Goal: Information Seeking & Learning: Learn about a topic

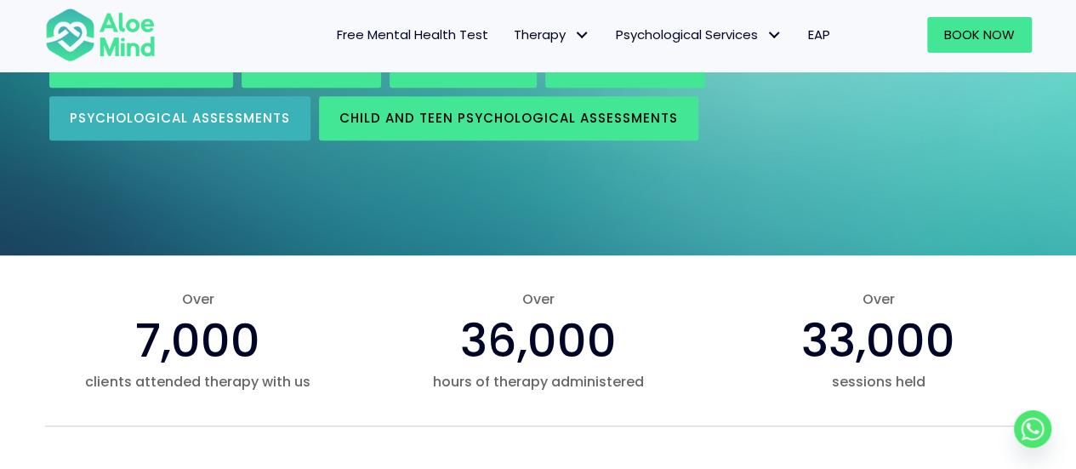
scroll to position [255, 0]
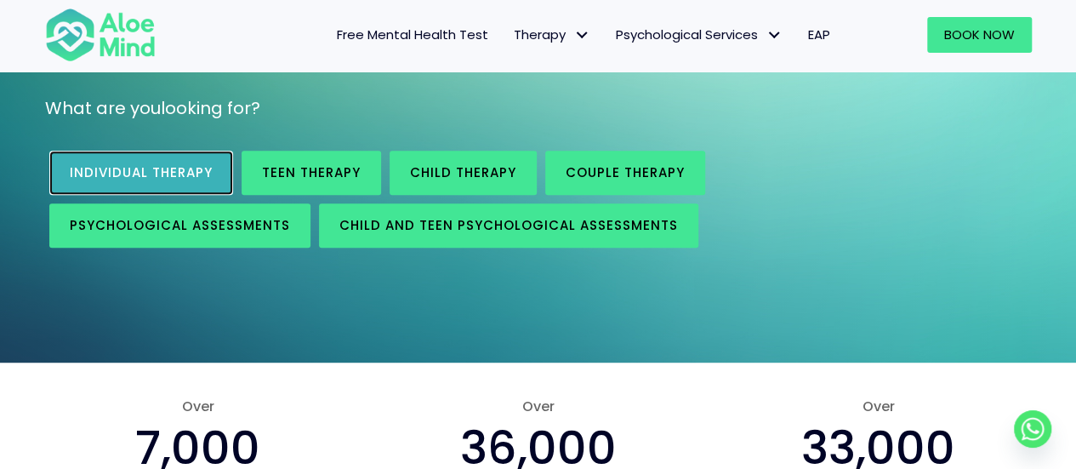
click at [129, 160] on link "Individual therapy" at bounding box center [141, 173] width 184 height 44
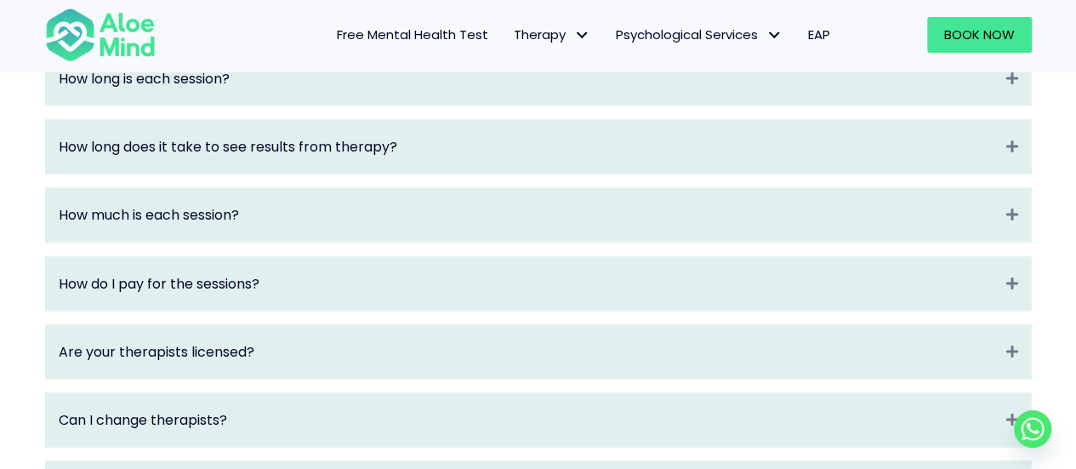
scroll to position [2041, 0]
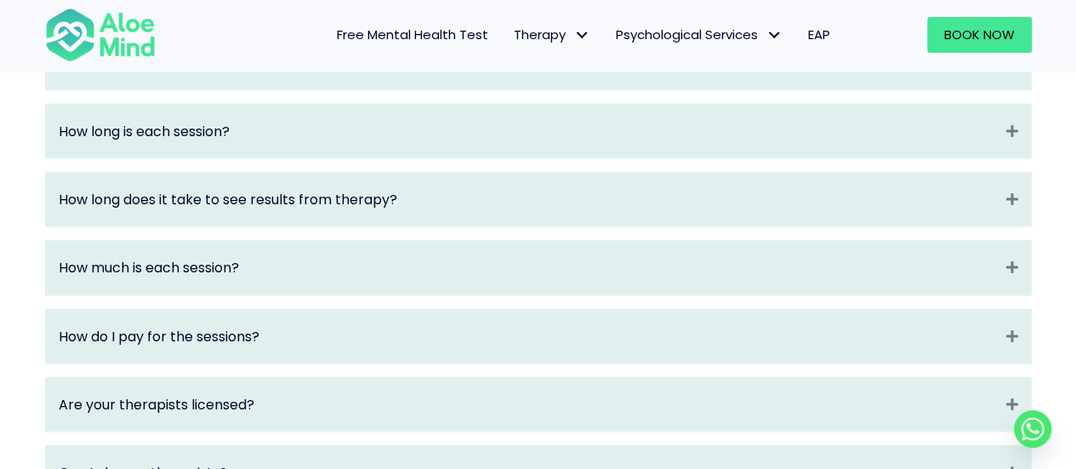
click at [293, 158] on div "How long is each session? Expand" at bounding box center [538, 132] width 985 height 54
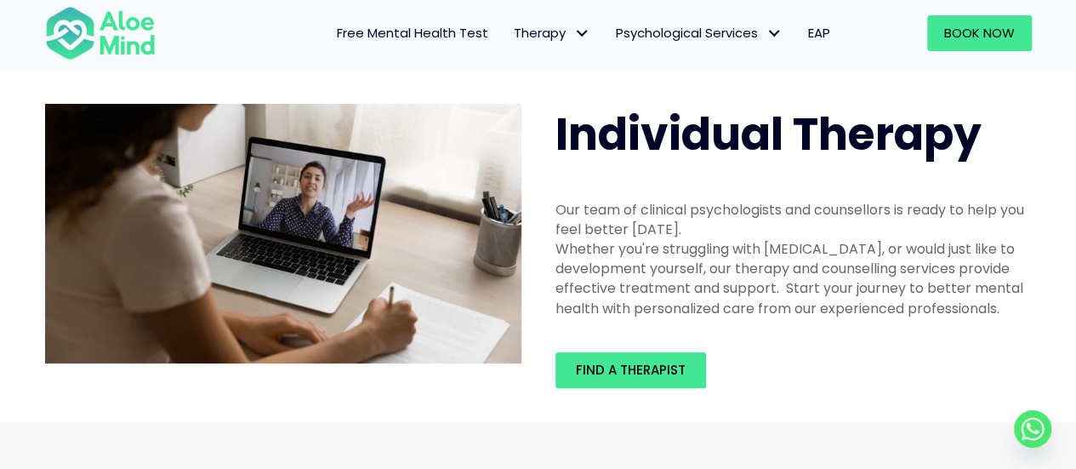
scroll to position [0, 0]
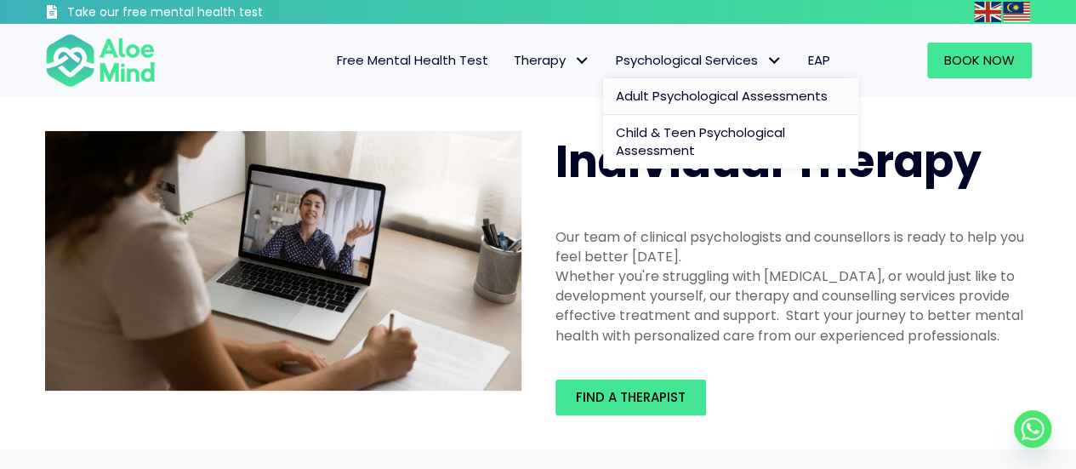
click at [662, 99] on span "Adult Psychological Assessments" at bounding box center [722, 96] width 212 height 18
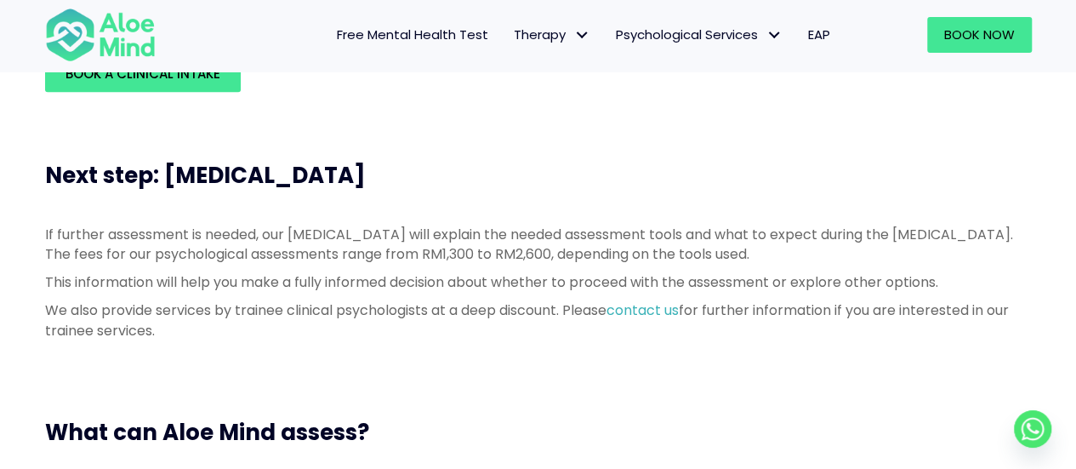
scroll to position [850, 0]
